Goal: Transaction & Acquisition: Book appointment/travel/reservation

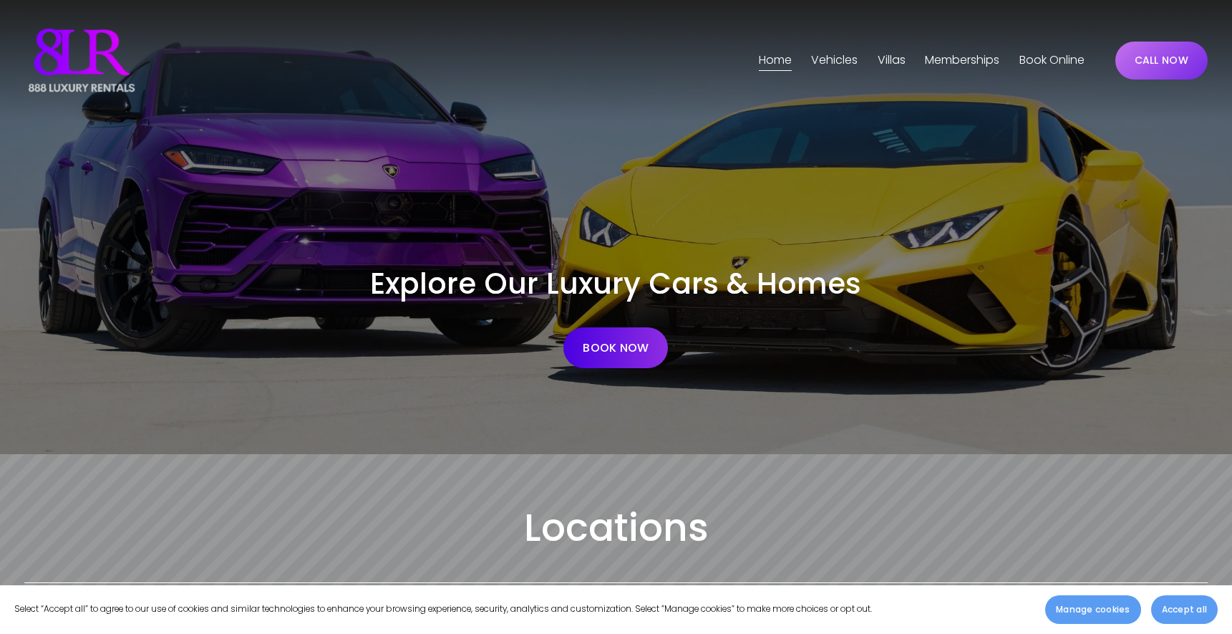
click at [831, 62] on span "Vehicles" at bounding box center [834, 60] width 47 height 21
click at [0, 0] on span "[GEOGRAPHIC_DATA]" at bounding box center [0, 0] width 0 height 0
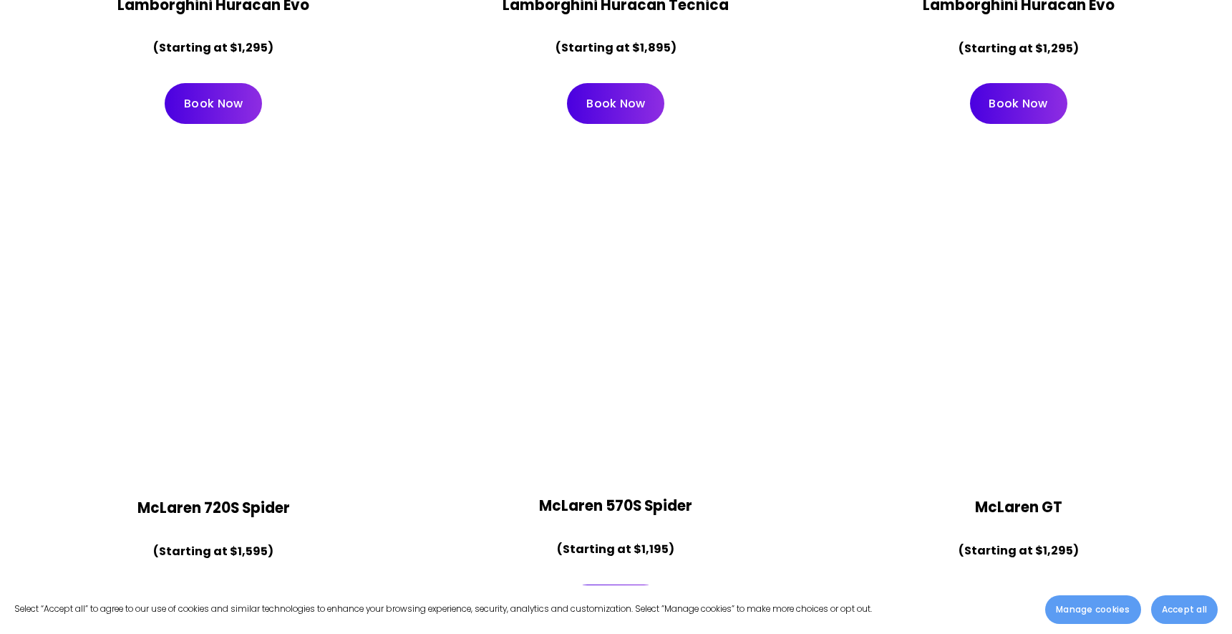
scroll to position [1730, 0]
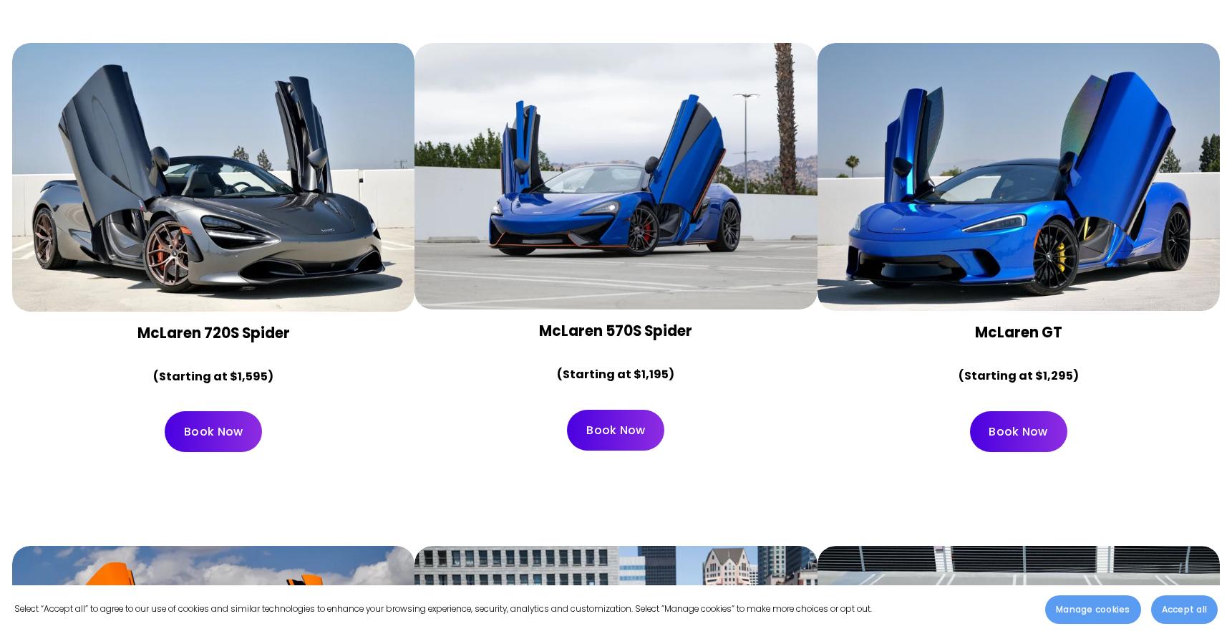
click at [292, 165] on div at bounding box center [213, 177] width 402 height 268
click at [205, 411] on link "Book Now" at bounding box center [213, 431] width 97 height 41
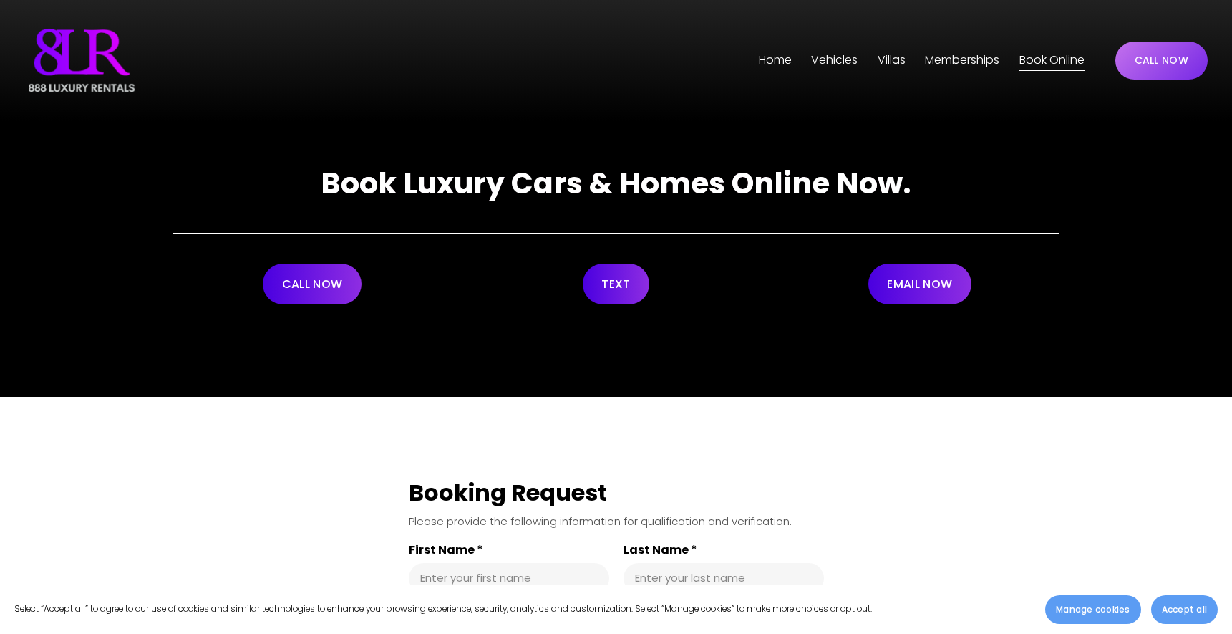
click at [940, 60] on link "Memberships" at bounding box center [962, 60] width 74 height 23
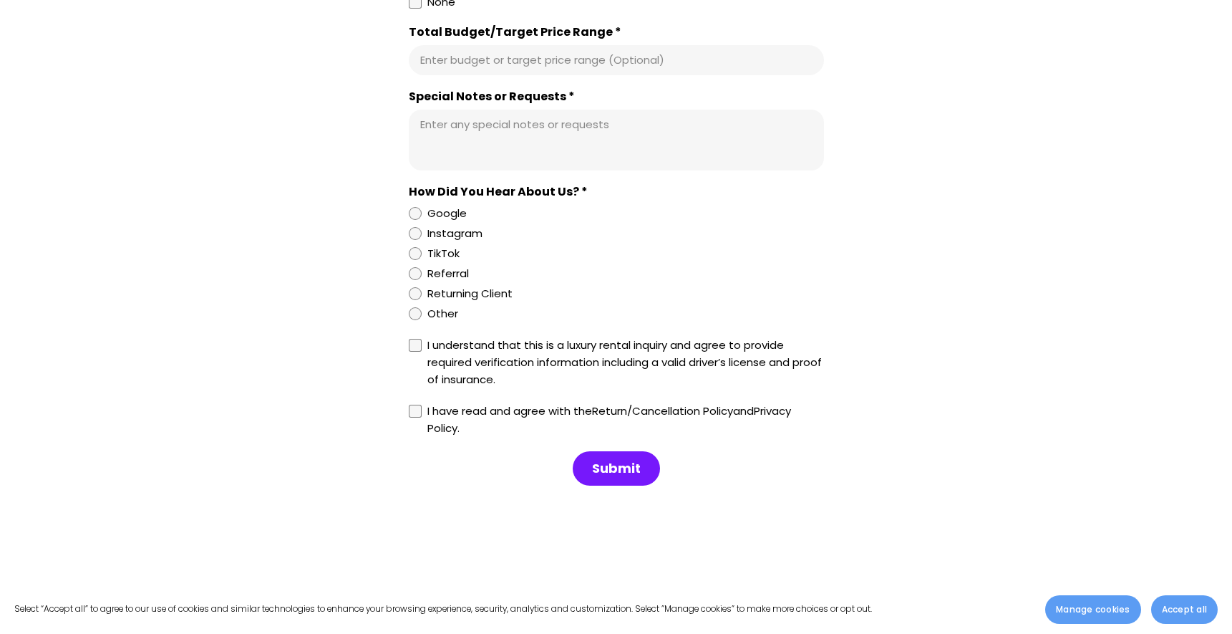
scroll to position [4874, 0]
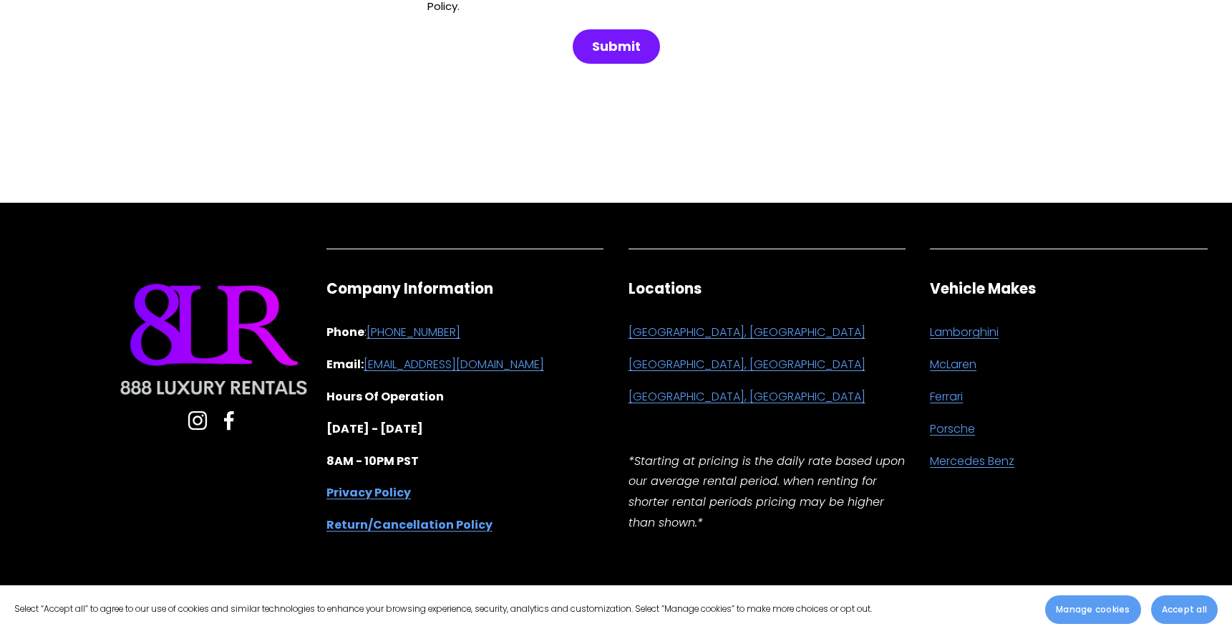
click at [664, 328] on link "[GEOGRAPHIC_DATA], [GEOGRAPHIC_DATA]" at bounding box center [747, 332] width 237 height 21
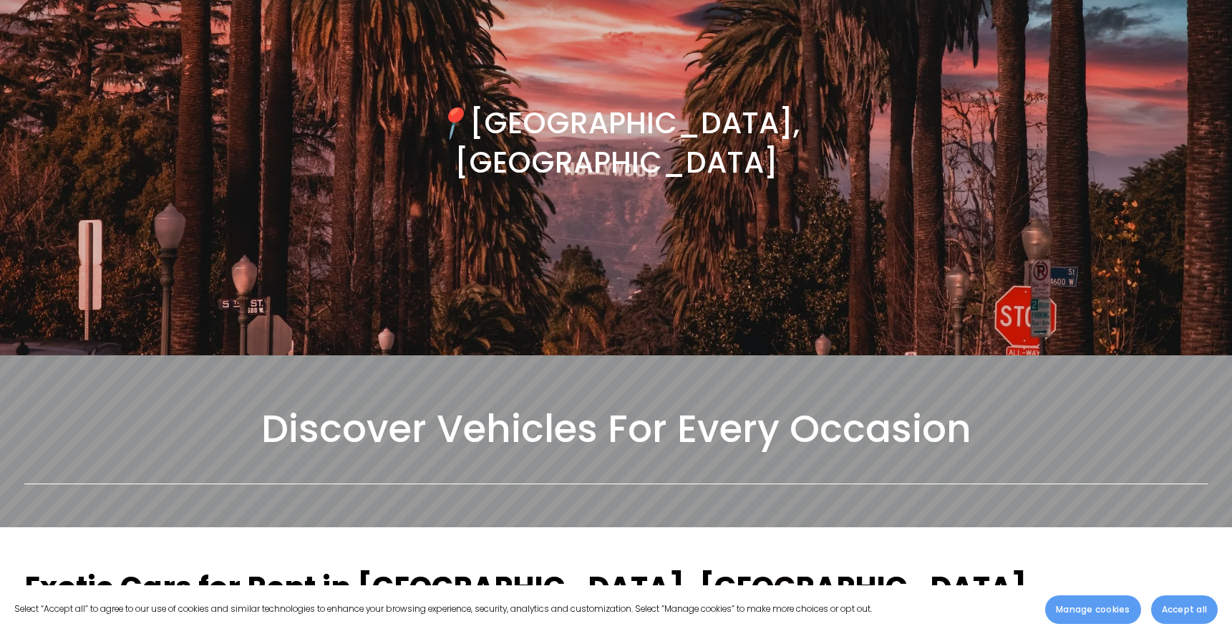
scroll to position [447, 0]
